Goal: Information Seeking & Learning: Learn about a topic

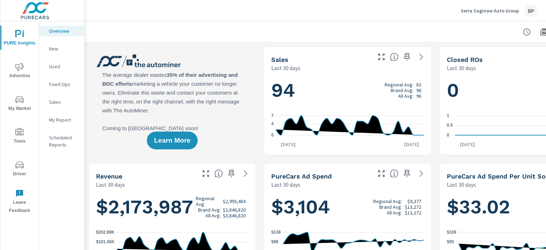
click at [22, 43] on span "PURE Insights" at bounding box center [19, 38] width 34 height 17
click at [21, 43] on span "PURE Insights" at bounding box center [19, 38] width 34 height 17
drag, startPoint x: 14, startPoint y: 0, endPoint x: 180, endPoint y: 23, distance: 167.0
click at [180, 23] on div at bounding box center [347, 31] width 509 height 21
click at [59, 48] on p "New" at bounding box center [64, 48] width 30 height 7
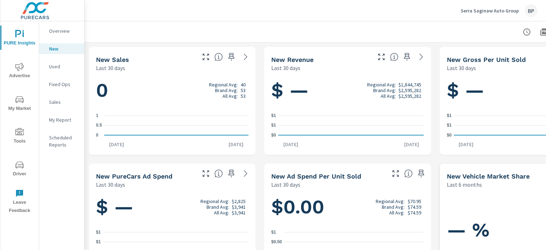
click at [59, 68] on p "Used" at bounding box center [64, 66] width 30 height 7
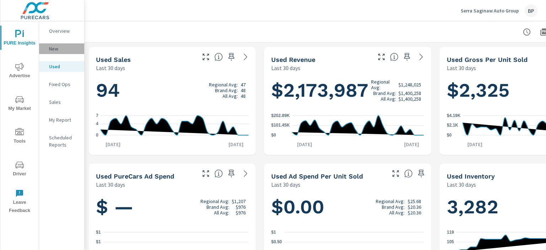
click at [47, 47] on div "New" at bounding box center [61, 48] width 45 height 11
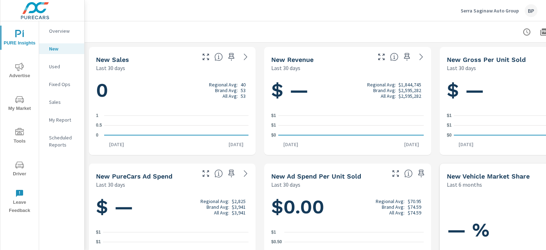
click at [61, 109] on nav "Overview New Used Fixed Ops Sales My Report Scheduled Reports" at bounding box center [61, 90] width 45 height 139
click at [60, 105] on p "Sales" at bounding box center [64, 102] width 30 height 7
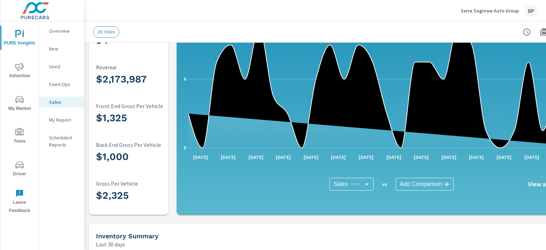
click at [23, 101] on icon "nav menu" at bounding box center [19, 99] width 9 height 9
